Goal: Find specific page/section: Find specific page/section

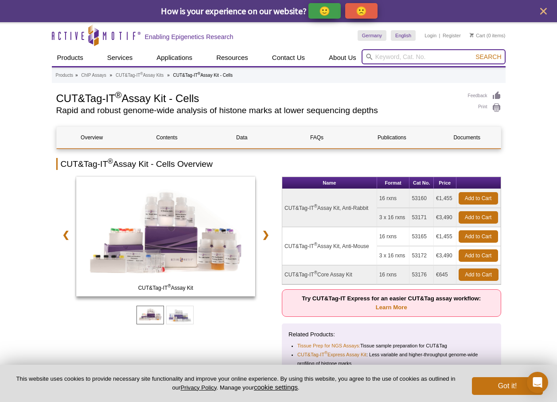
click at [395, 55] on input "search" at bounding box center [434, 56] width 144 height 15
click at [473, 53] on button "Search" at bounding box center [488, 57] width 31 height 8
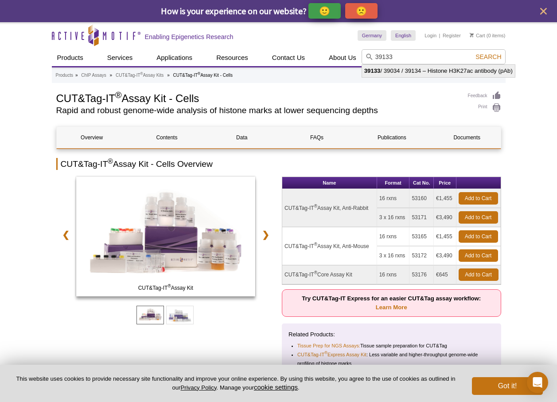
click at [397, 71] on li "39133 / 39034 / 39134 – Histone H3K27ac antibody (pAb)" at bounding box center [438, 71] width 153 height 12
type input "39133 / 39034 / 39134 – Histone H3K27ac antibody (pAb)"
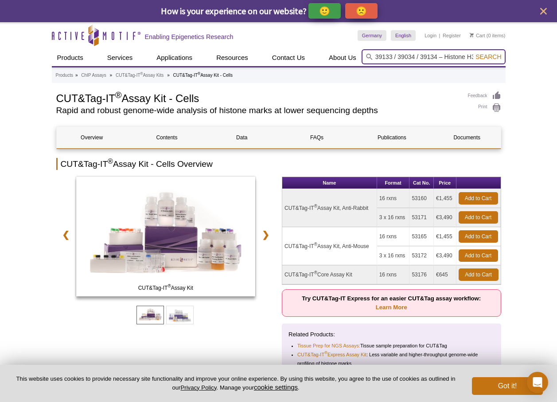
scroll to position [0, 62]
click at [484, 53] on button "Search" at bounding box center [488, 57] width 31 height 8
